Goal: Check status

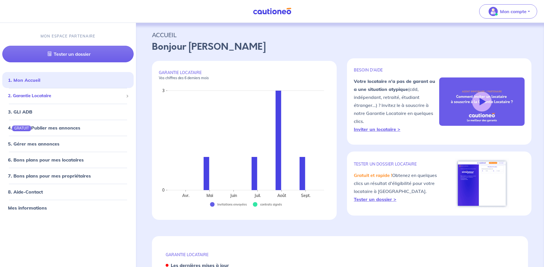
click at [48, 98] on span "2. Garantie Locataire" at bounding box center [66, 96] width 116 height 7
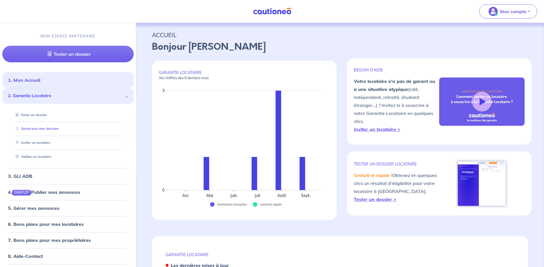
click at [43, 127] on link "Suivre tous mes dossiers" at bounding box center [36, 129] width 46 height 4
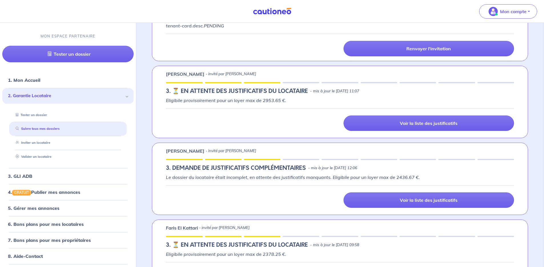
scroll to position [381, 0]
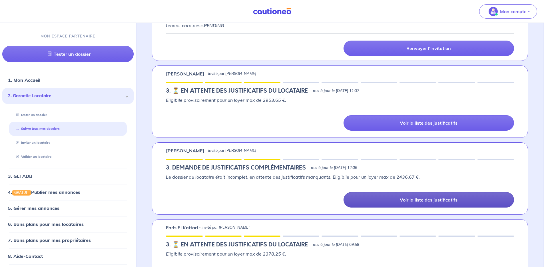
click at [406, 203] on link "Voir la liste des justificatifs" at bounding box center [429, 199] width 171 height 15
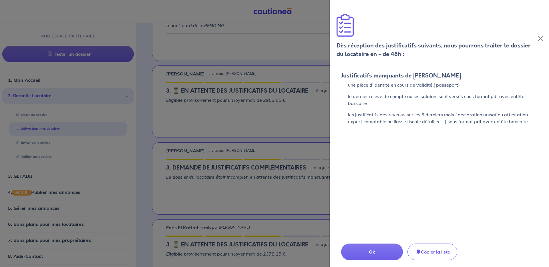
click at [544, 37] on div "Dès réception des justificatifs suivants, nous pourrons traiter le dossier du l…" at bounding box center [438, 31] width 219 height 63
click at [543, 36] on button "Close" at bounding box center [540, 38] width 8 height 9
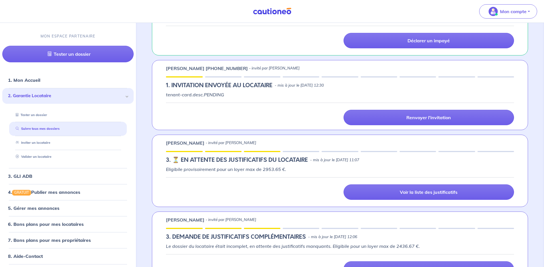
scroll to position [275, 0]
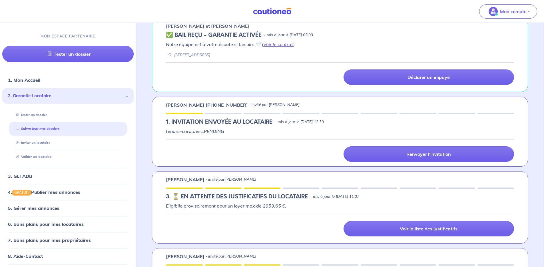
drag, startPoint x: 345, startPoint y: 120, endPoint x: 177, endPoint y: 120, distance: 168.6
click at [177, 120] on div "1.︎ INVITATION ENVOYÉE AU LOCATAIRE - mis à jour le [DATE] 12:30" at bounding box center [340, 122] width 348 height 7
click at [177, 120] on h5 "1.︎ INVITATION ENVOYÉE AU LOCATAIRE" at bounding box center [219, 122] width 107 height 7
